Goal: Check status

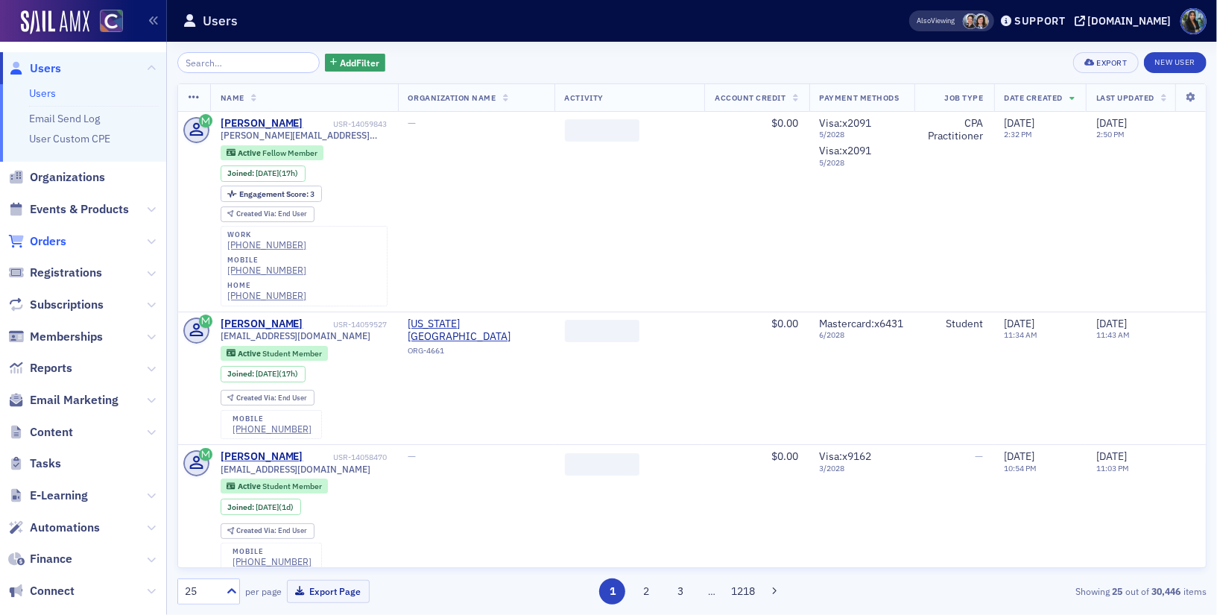
click at [56, 244] on span "Orders" at bounding box center [48, 241] width 37 height 16
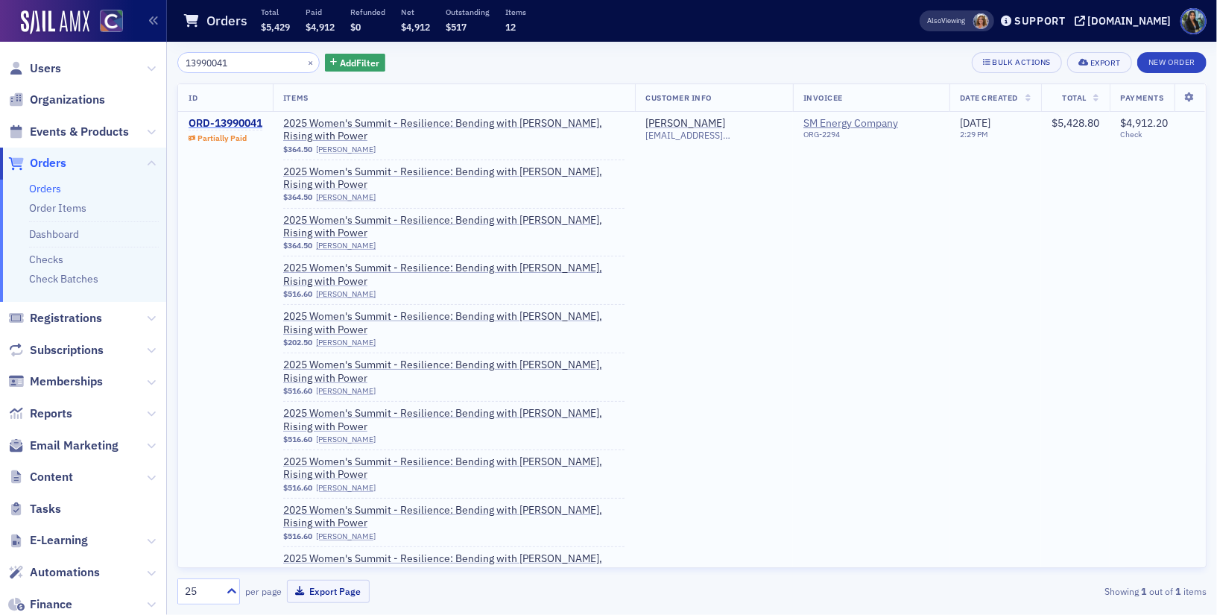
type input "13990041"
click at [243, 124] on div "ORD-13990041" at bounding box center [225, 123] width 74 height 13
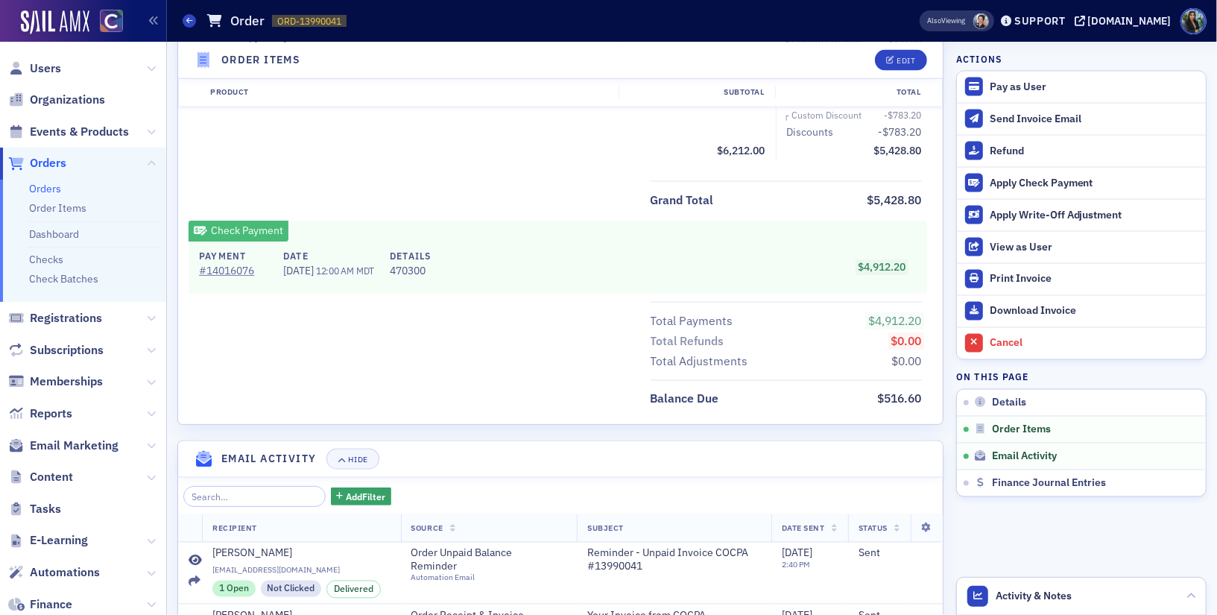
scroll to position [1598, 0]
click at [227, 269] on link "# 14016076" at bounding box center [233, 272] width 69 height 16
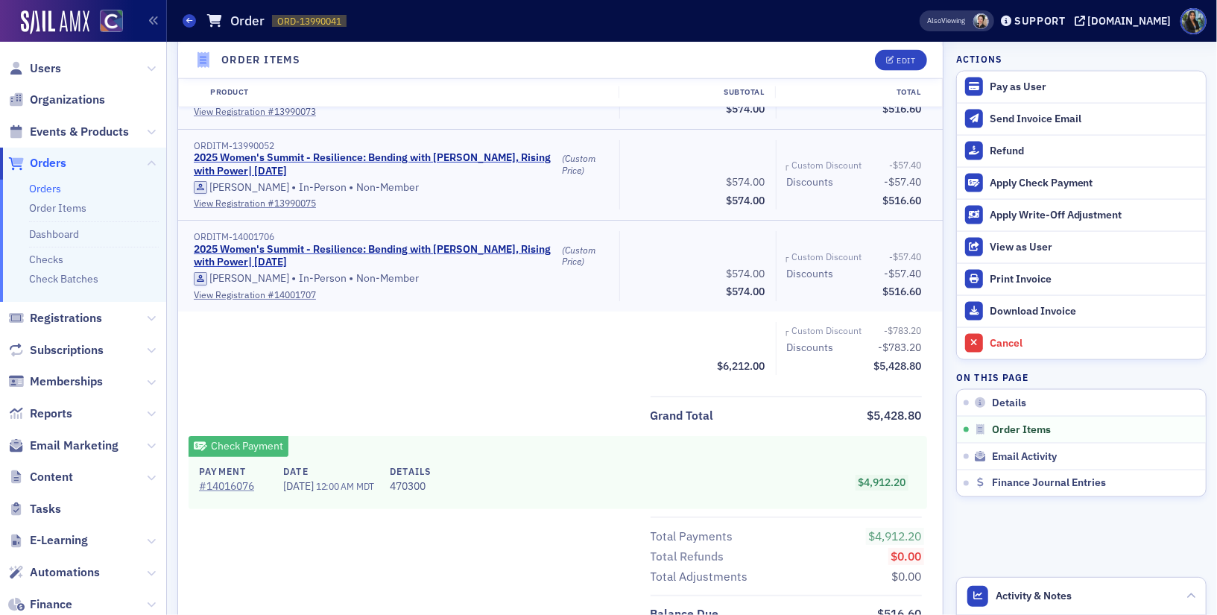
scroll to position [1478, 0]
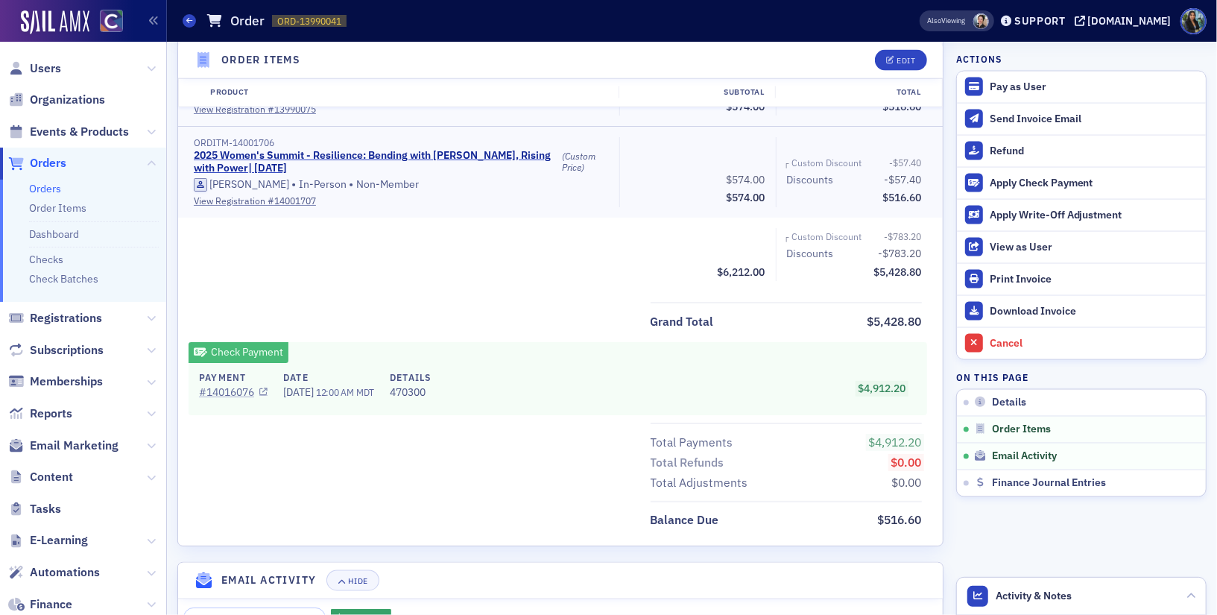
click at [229, 386] on link "# 14016076" at bounding box center [233, 392] width 69 height 16
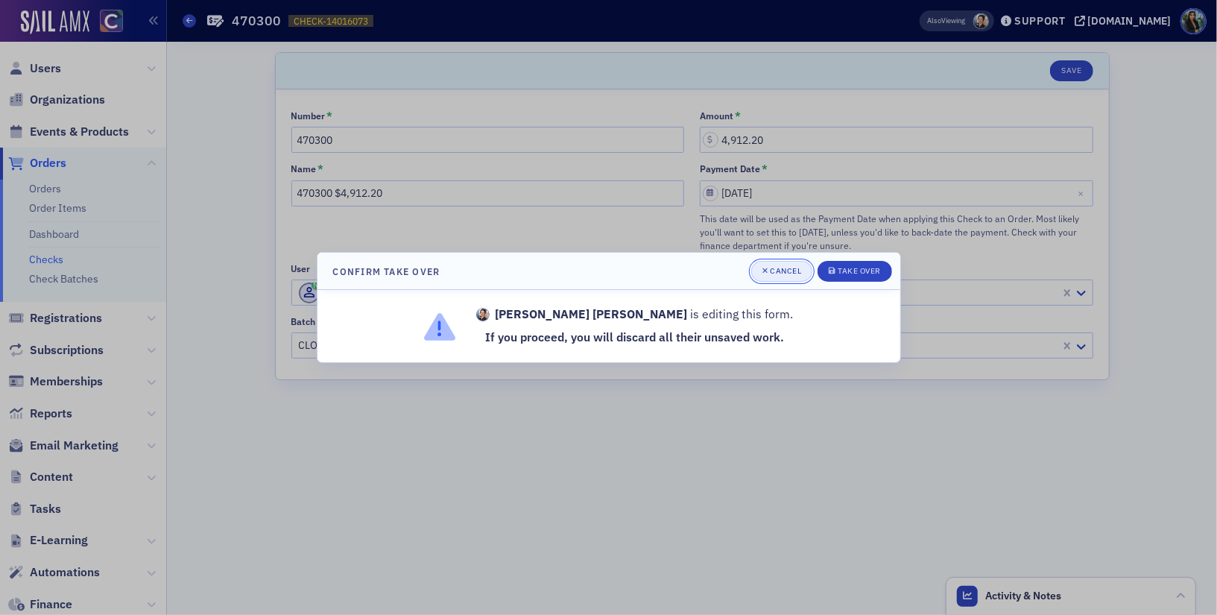
click at [771, 275] on div "Cancel" at bounding box center [785, 271] width 31 height 8
click at [774, 275] on div "Cancel" at bounding box center [785, 271] width 31 height 8
